Goal: Information Seeking & Learning: Find contact information

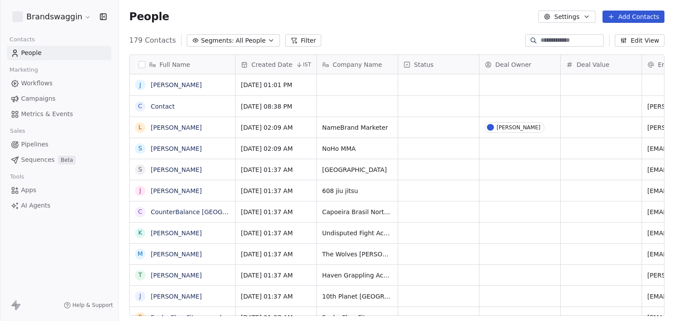
scroll to position [275, 550]
click at [552, 44] on input at bounding box center [572, 40] width 62 height 9
paste input "**********"
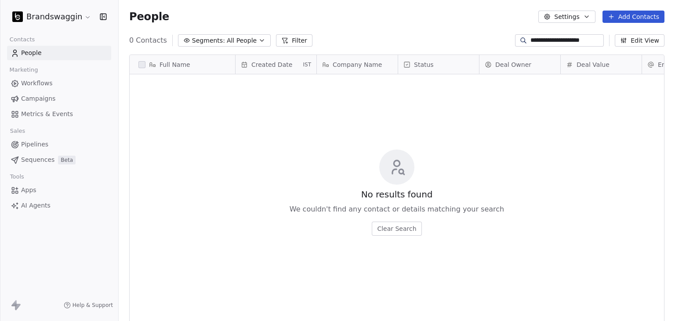
type input "**********"
click at [57, 16] on html "**********" at bounding box center [337, 160] width 675 height 321
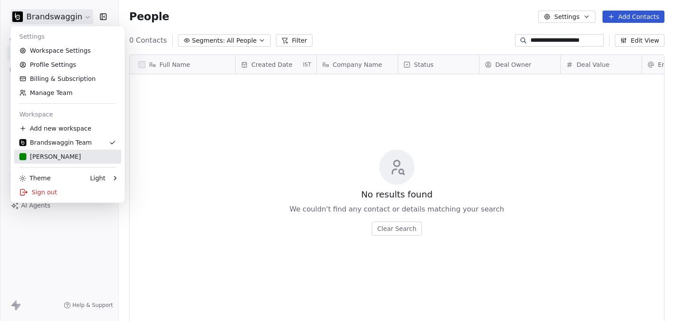
click at [73, 155] on div "[PERSON_NAME]" at bounding box center [67, 156] width 97 height 9
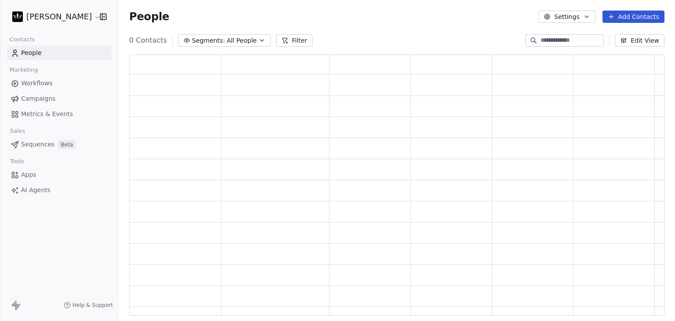
scroll to position [254, 528]
click at [561, 40] on input at bounding box center [572, 40] width 62 height 9
paste input "**********"
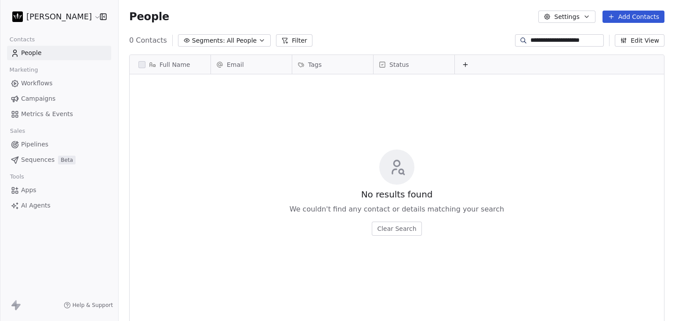
scroll to position [275, 550]
type input "**********"
click at [33, 11] on html "**********" at bounding box center [337, 160] width 675 height 321
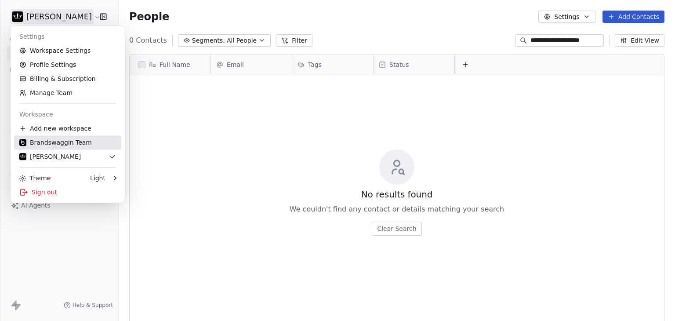
click at [53, 143] on div "Brandswaggin Team" at bounding box center [55, 142] width 73 height 9
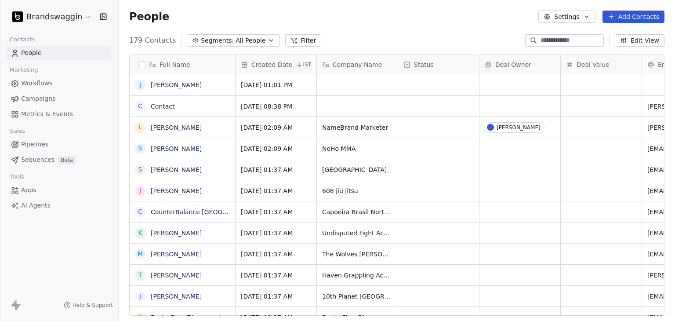
scroll to position [275, 550]
click at [541, 39] on input at bounding box center [572, 40] width 62 height 9
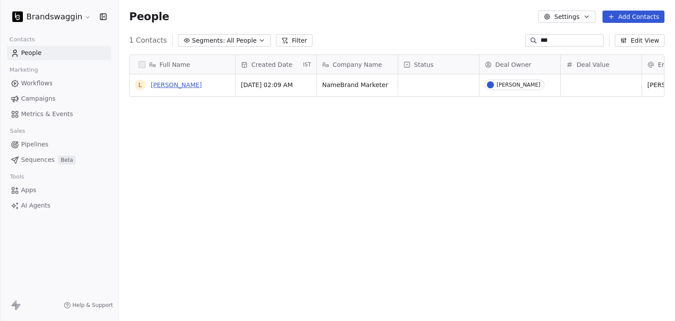
type input "***"
click at [169, 86] on link "[PERSON_NAME]" at bounding box center [176, 84] width 51 height 7
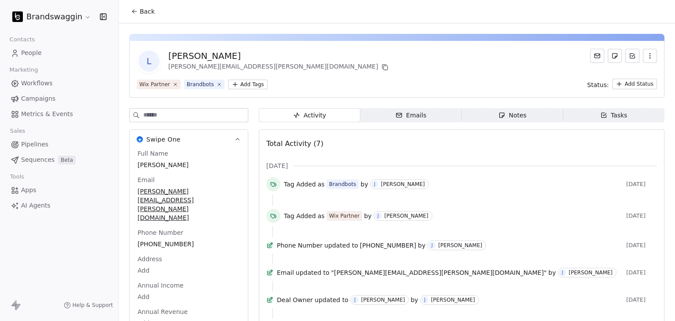
click at [402, 117] on div "Emails" at bounding box center [411, 115] width 31 height 9
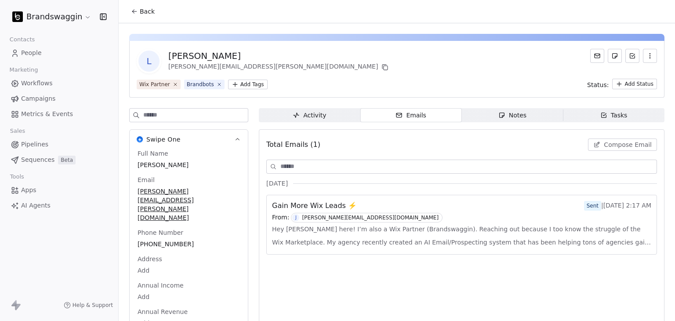
click at [404, 215] on div "From: [PERSON_NAME] [PERSON_NAME][EMAIL_ADDRESS][DOMAIN_NAME]" at bounding box center [461, 218] width 379 height 10
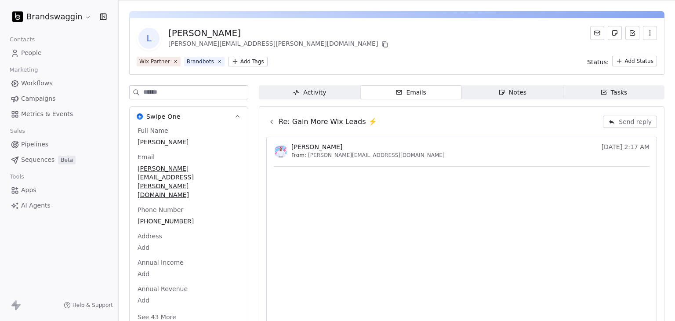
scroll to position [20, 0]
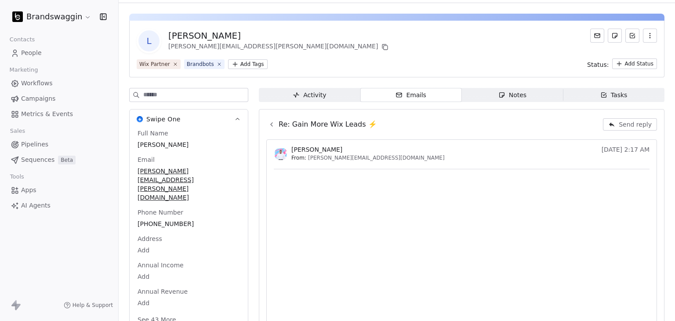
click at [342, 44] on div "L Lee Sheller [EMAIL_ADDRESS][PERSON_NAME][DOMAIN_NAME]" at bounding box center [397, 41] width 521 height 25
click at [32, 14] on html "Brandswaggin Contacts People Marketing Workflows Campaigns Metrics & Events Sal…" at bounding box center [337, 160] width 675 height 321
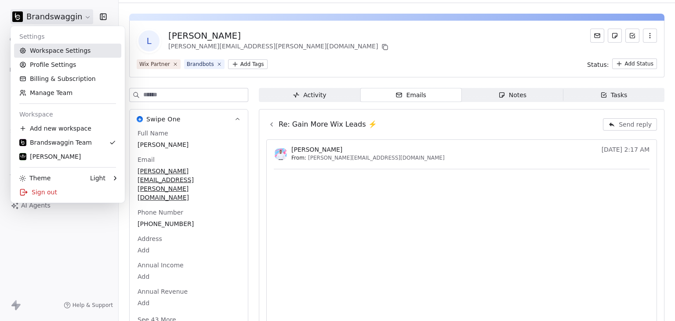
click at [55, 50] on link "Workspace Settings" at bounding box center [67, 51] width 107 height 14
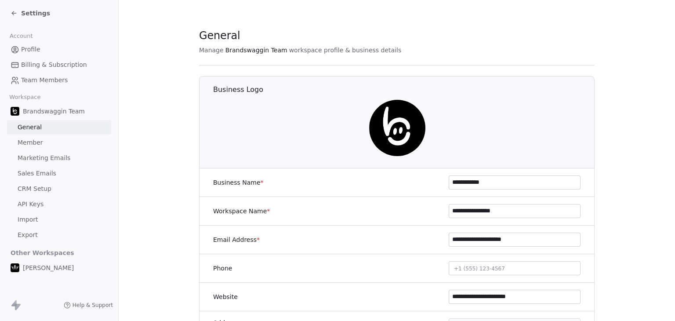
click at [55, 177] on link "Sales Emails" at bounding box center [59, 173] width 104 height 15
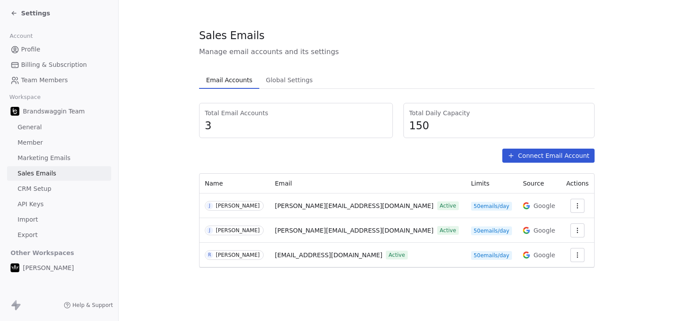
click at [37, 14] on span "Settings" at bounding box center [35, 13] width 29 height 9
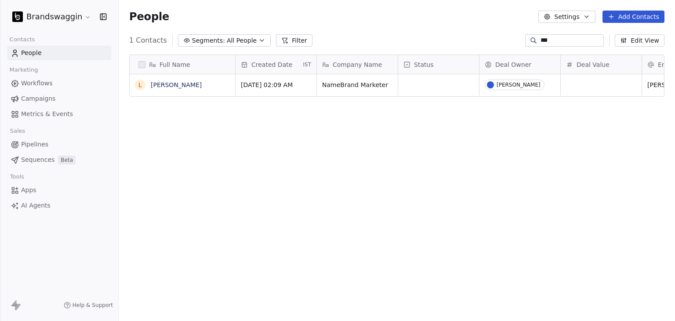
scroll to position [275, 550]
click at [155, 85] on link "[PERSON_NAME]" at bounding box center [176, 84] width 51 height 7
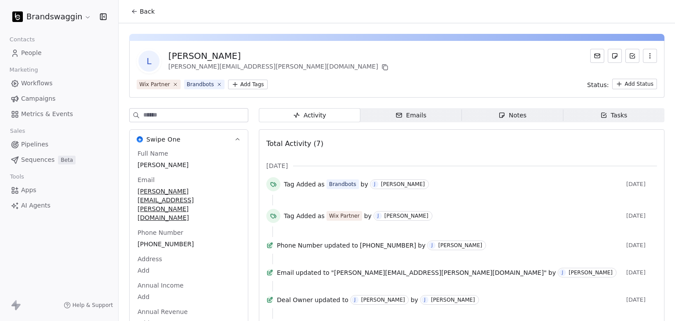
click at [387, 116] on span "Emails Emails" at bounding box center [411, 115] width 102 height 14
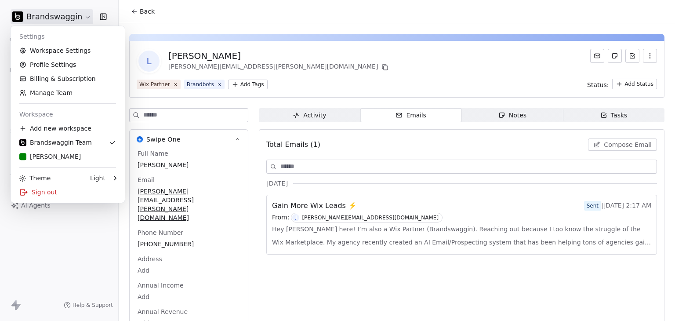
click at [73, 16] on html "Brandswaggin Contacts People Marketing Workflows Campaigns Metrics & Events Sal…" at bounding box center [337, 160] width 675 height 321
click at [305, 74] on html "Brandswaggin Contacts People Marketing Workflows Campaigns Metrics & Events Sal…" at bounding box center [337, 160] width 675 height 321
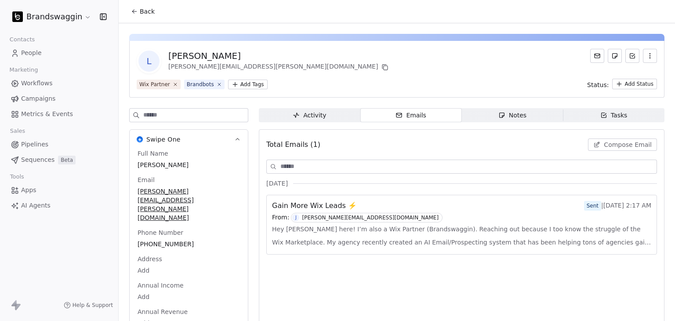
click at [144, 13] on span "Back" at bounding box center [147, 11] width 15 height 9
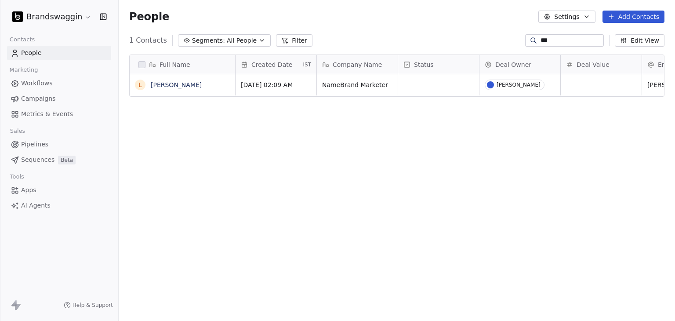
scroll to position [275, 550]
drag, startPoint x: 565, startPoint y: 37, endPoint x: 488, endPoint y: 41, distance: 77.5
click at [488, 41] on div "1 Contacts Segments: All People Filter *** Edit View" at bounding box center [397, 40] width 557 height 14
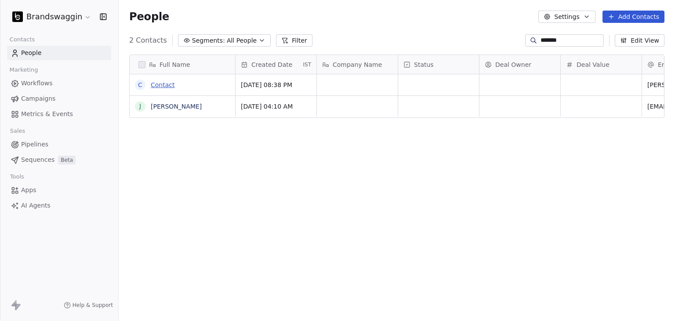
type input "*******"
click at [170, 86] on link "Contact" at bounding box center [163, 84] width 24 height 7
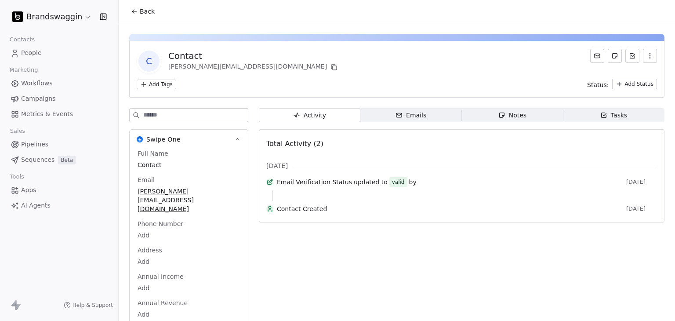
click at [387, 121] on span "Emails Emails" at bounding box center [411, 115] width 102 height 14
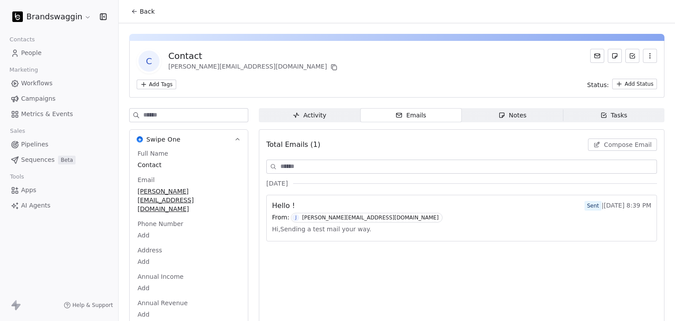
click at [399, 217] on div "From: [PERSON_NAME] [PERSON_NAME][EMAIL_ADDRESS][DOMAIN_NAME]" at bounding box center [461, 218] width 379 height 10
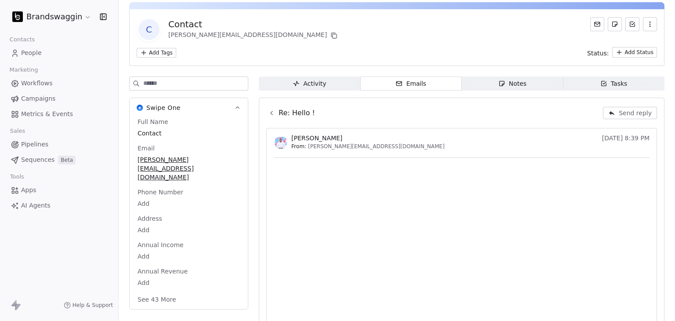
scroll to position [31, 0]
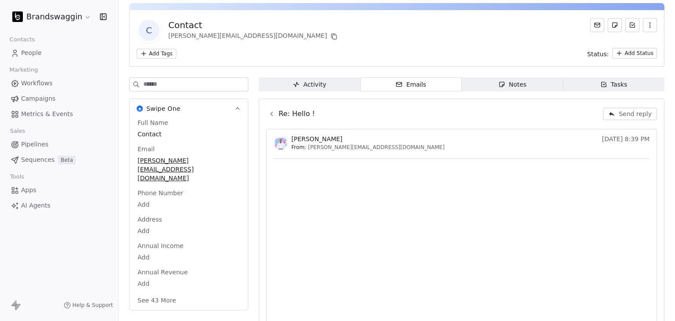
click at [330, 87] on span "Activity Activity" at bounding box center [310, 84] width 102 height 14
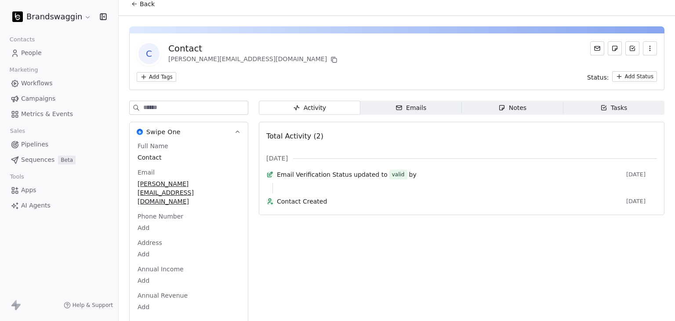
click at [148, 3] on span "Back" at bounding box center [147, 4] width 15 height 9
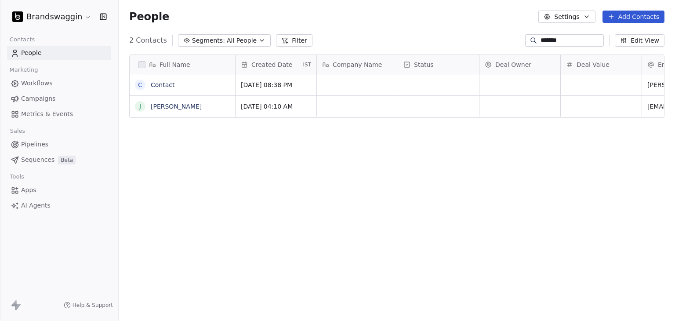
scroll to position [275, 550]
click at [156, 84] on link "Contact" at bounding box center [163, 84] width 24 height 7
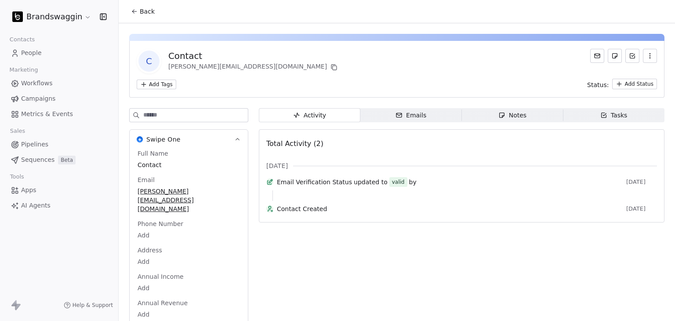
click at [392, 118] on span "Emails Emails" at bounding box center [411, 115] width 102 height 14
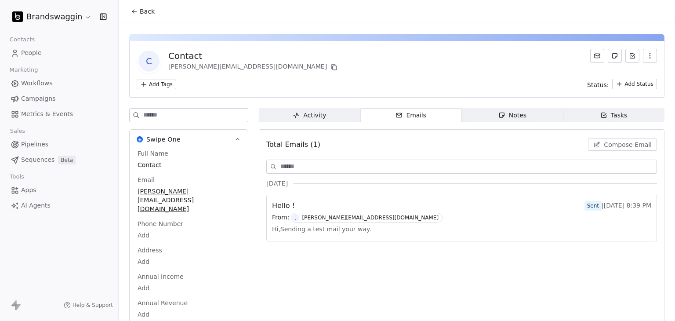
click at [151, 12] on span "Back" at bounding box center [147, 11] width 15 height 9
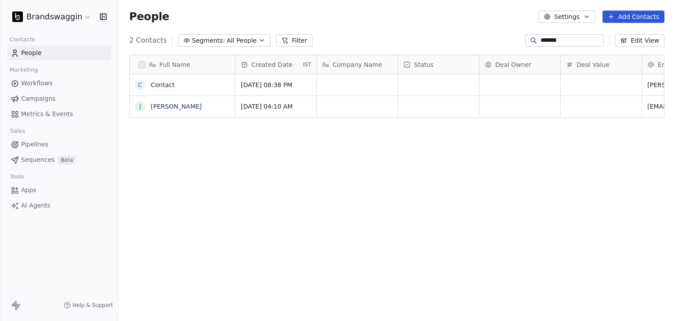
scroll to position [275, 550]
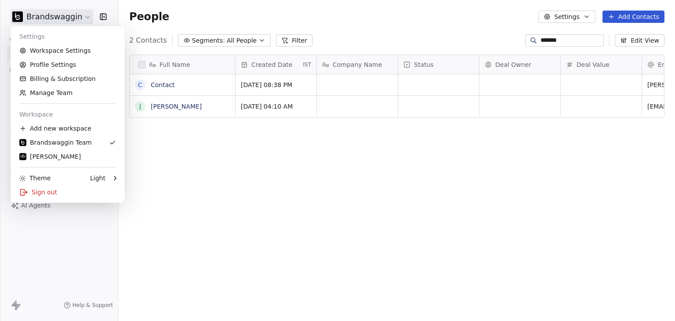
click at [53, 23] on html "Brandswaggin Contacts People Marketing Workflows Campaigns Metrics & Events Sal…" at bounding box center [337, 160] width 675 height 321
click at [41, 194] on div "Sign out" at bounding box center [67, 192] width 107 height 14
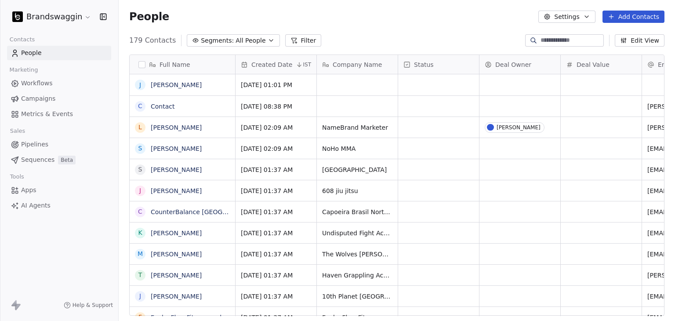
scroll to position [7, 7]
click at [40, 22] on html "Brandswaggin Contacts People Marketing Workflows Campaigns Metrics & Events Sal…" at bounding box center [337, 160] width 675 height 321
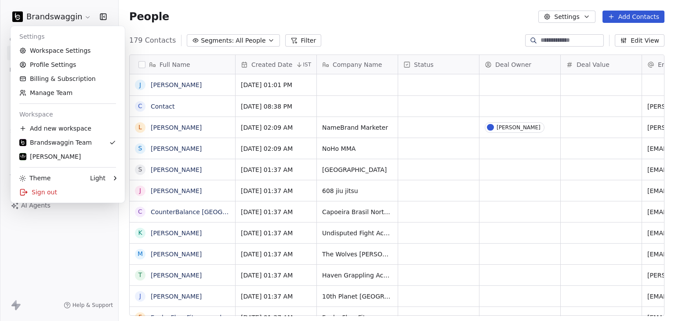
click at [573, 46] on html "Brandswaggin Contacts People Marketing Workflows Campaigns Metrics & Events Sal…" at bounding box center [337, 160] width 675 height 321
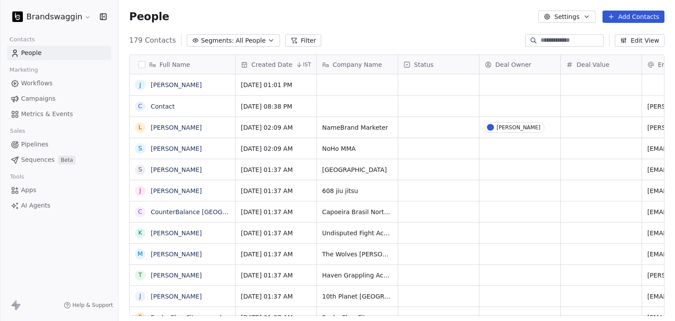
click at [570, 38] on input at bounding box center [572, 40] width 62 height 9
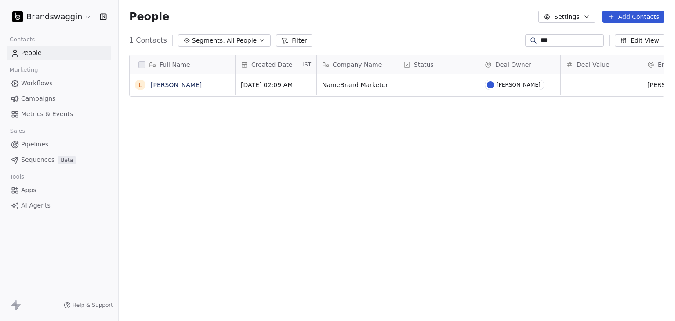
scroll to position [275, 550]
type input "***"
click at [172, 84] on link "[PERSON_NAME]" at bounding box center [176, 84] width 51 height 7
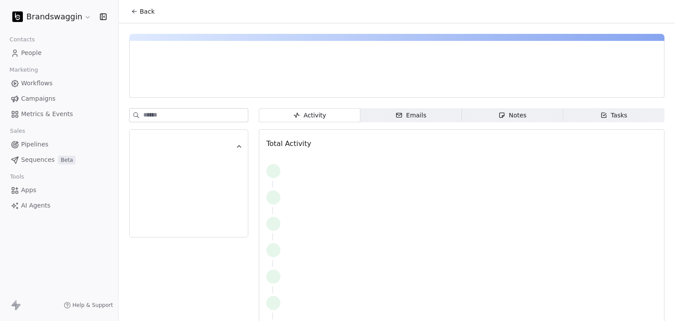
click at [397, 116] on icon "button" at bounding box center [399, 115] width 5 height 4
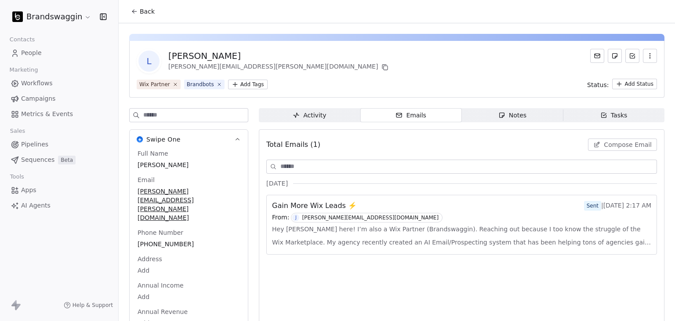
click at [42, 15] on html "Brandswaggin Contacts People Marketing Workflows Campaigns Metrics & Events Sal…" at bounding box center [337, 160] width 675 height 321
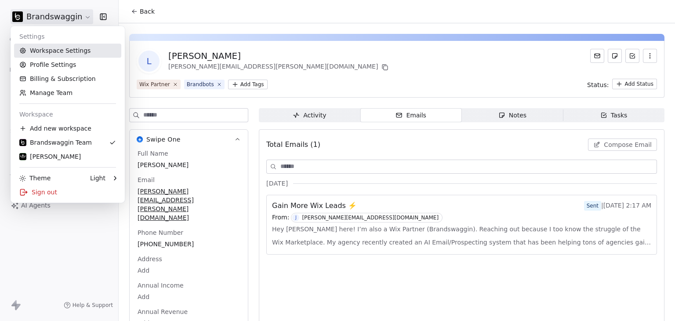
click at [56, 51] on link "Workspace Settings" at bounding box center [67, 51] width 107 height 14
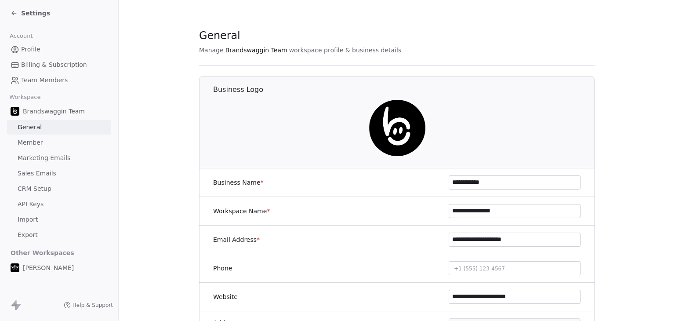
click at [42, 175] on span "Sales Emails" at bounding box center [37, 173] width 39 height 9
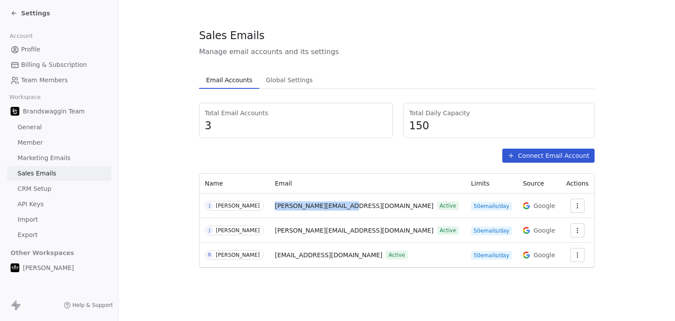
drag, startPoint x: 288, startPoint y: 208, endPoint x: 366, endPoint y: 207, distance: 77.8
click at [366, 207] on td "jason@brandswaggin.com Active" at bounding box center [367, 205] width 196 height 25
copy span "[PERSON_NAME][EMAIL_ADDRESS][DOMAIN_NAME]"
click at [396, 34] on div "Sales Emails" at bounding box center [397, 35] width 396 height 15
click at [48, 15] on div "Settings" at bounding box center [61, 13] width 101 height 12
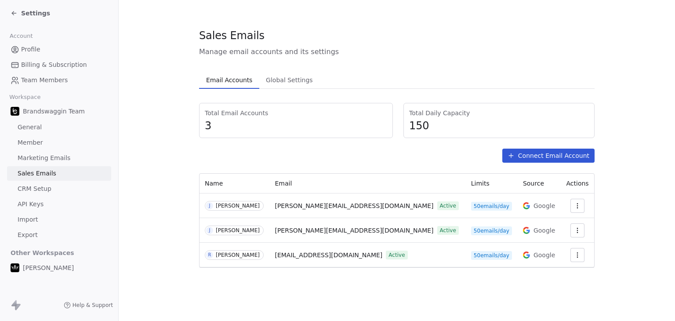
click at [39, 15] on span "Settings" at bounding box center [35, 13] width 29 height 9
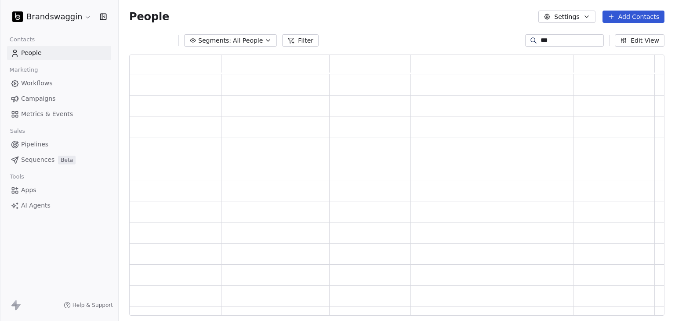
scroll to position [254, 528]
click at [39, 15] on html "Brandswaggin Contacts People Marketing Workflows Campaigns Metrics & Events Sal…" at bounding box center [337, 160] width 675 height 321
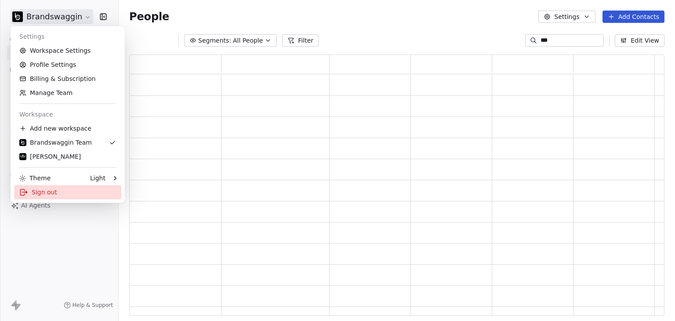
click at [56, 195] on div "Sign out" at bounding box center [67, 192] width 107 height 14
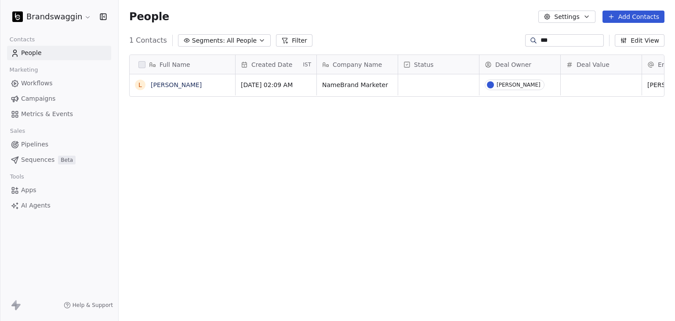
scroll to position [275, 550]
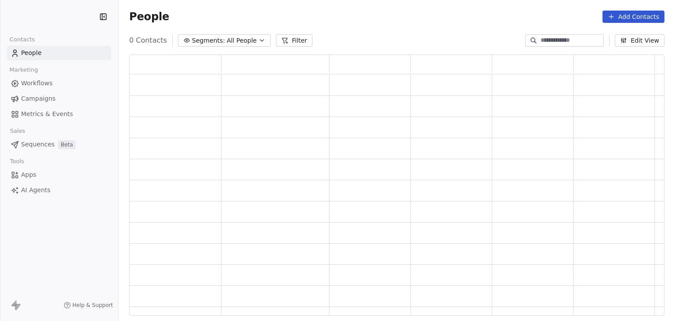
scroll to position [254, 528]
